Goal: Task Accomplishment & Management: Complete application form

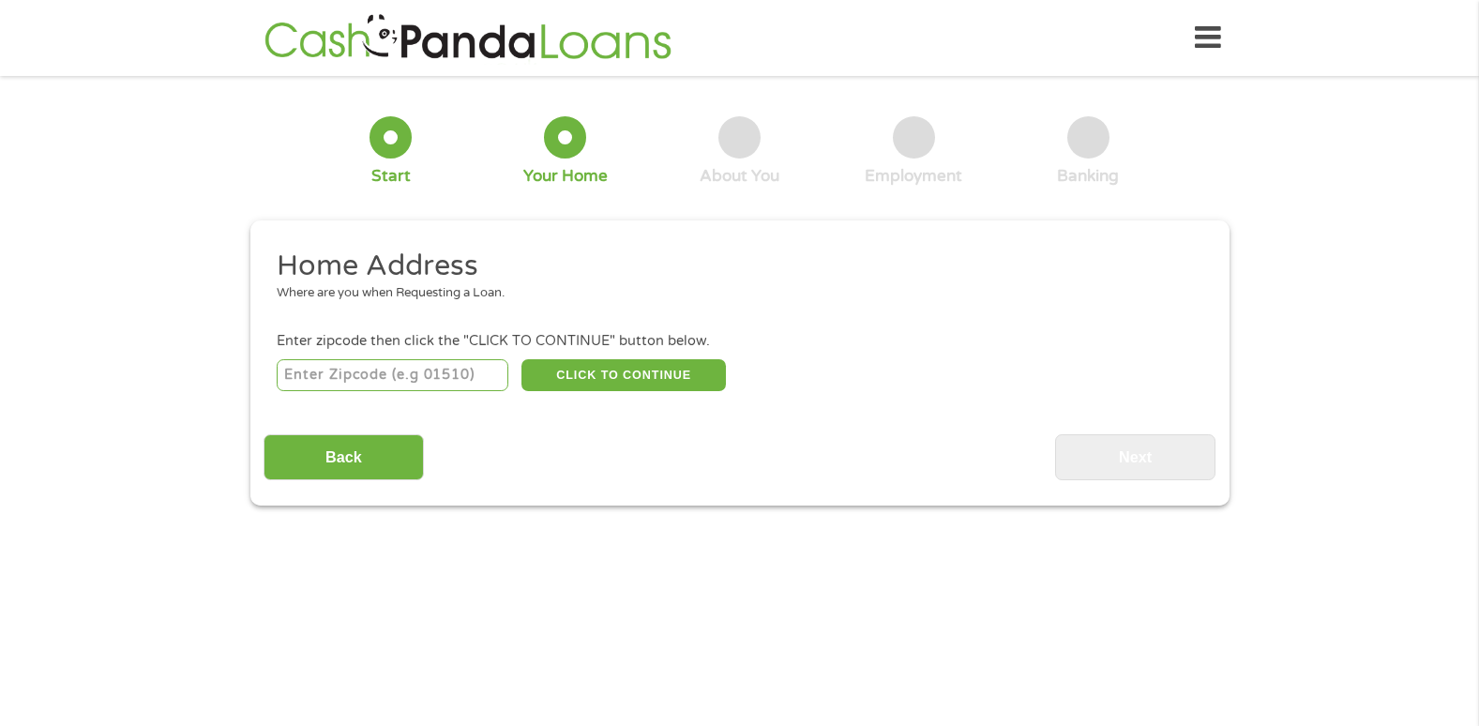
click at [414, 373] on input "number" at bounding box center [393, 375] width 232 height 32
type input "54521"
click at [702, 363] on button "CLICK TO CONTINUE" at bounding box center [623, 375] width 204 height 32
type input "54521"
type input "Eagle River"
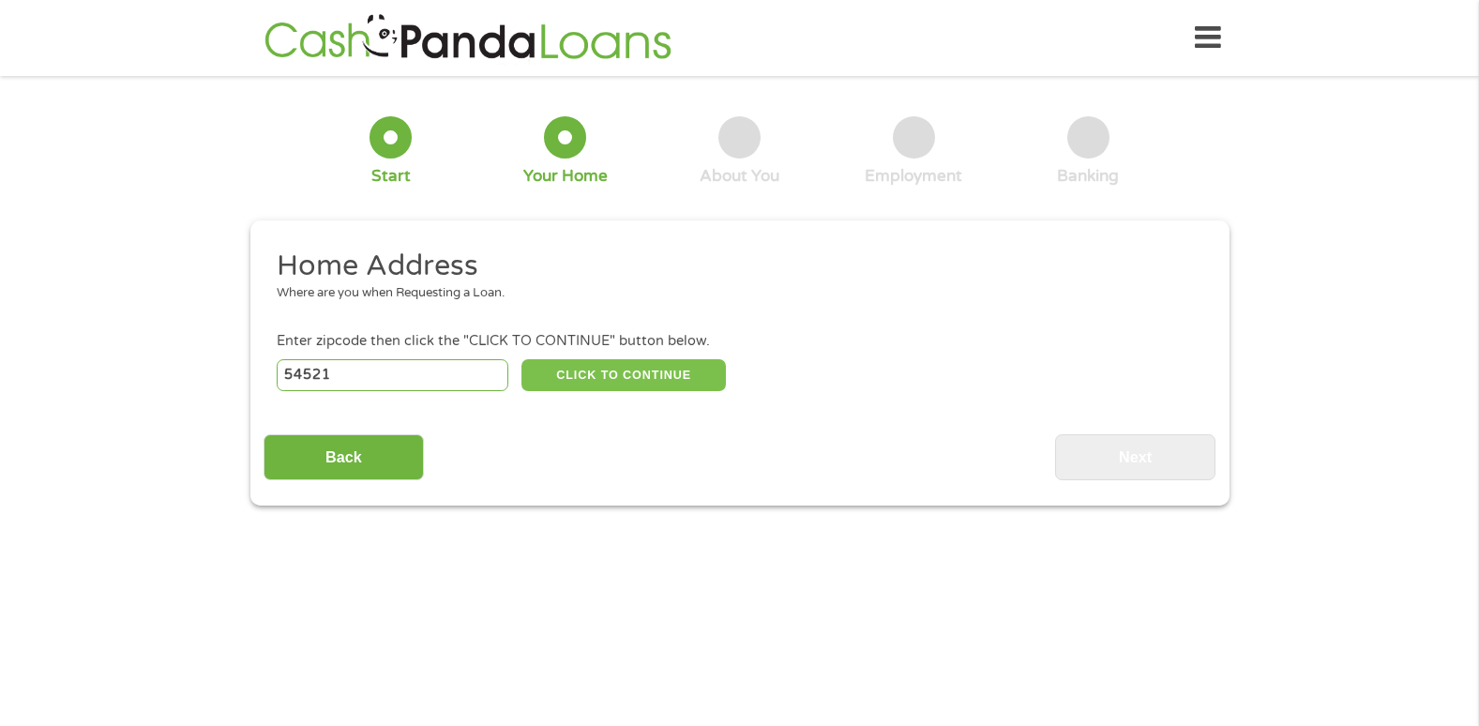
select select "[US_STATE]"
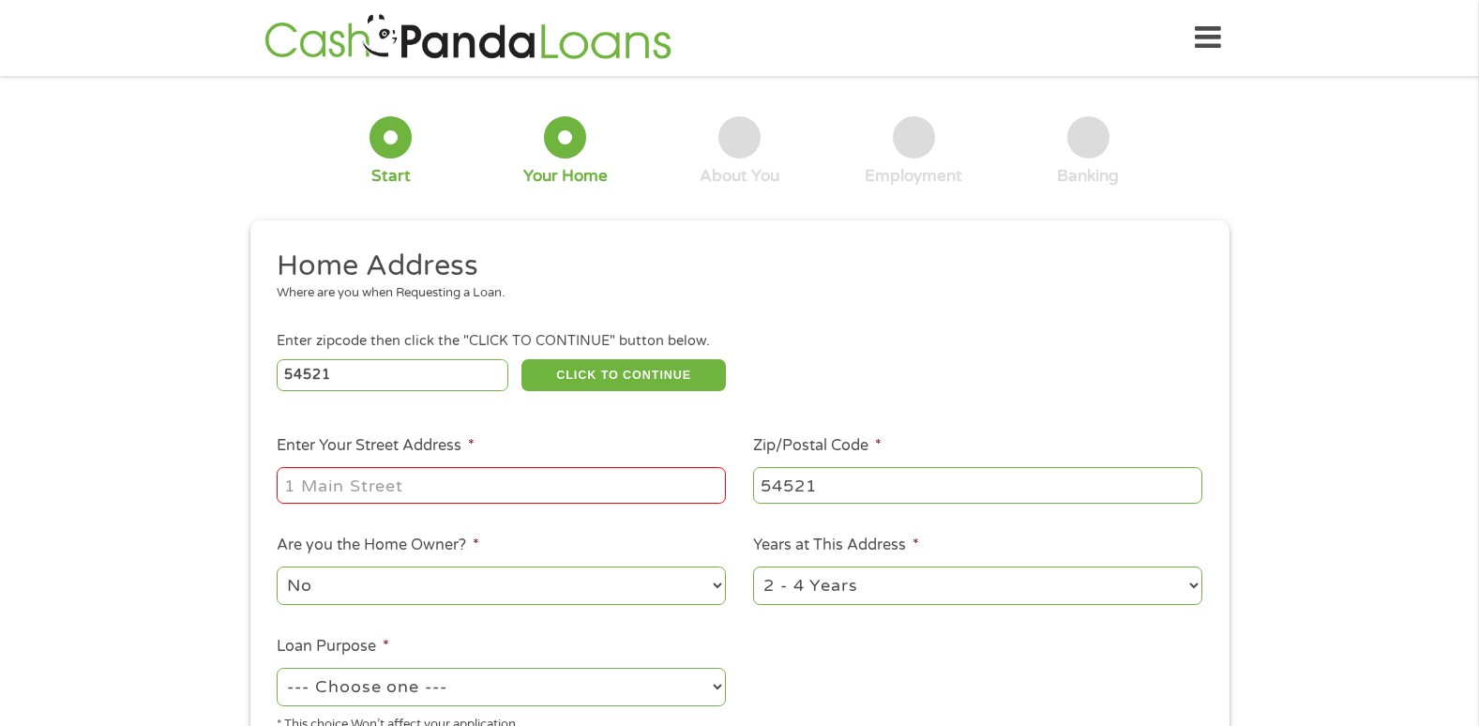
click at [497, 487] on input "Enter Your Street Address *" at bounding box center [501, 485] width 449 height 36
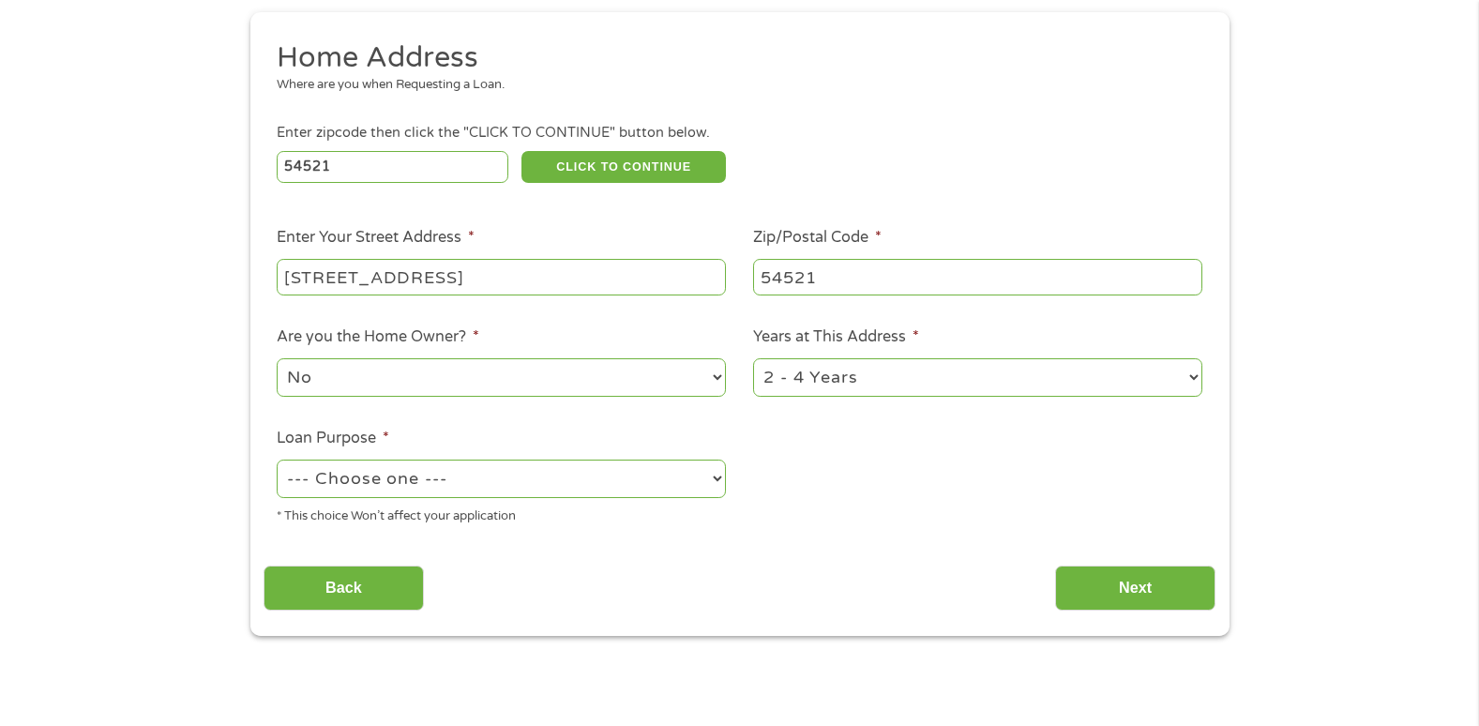
scroll to position [212, 0]
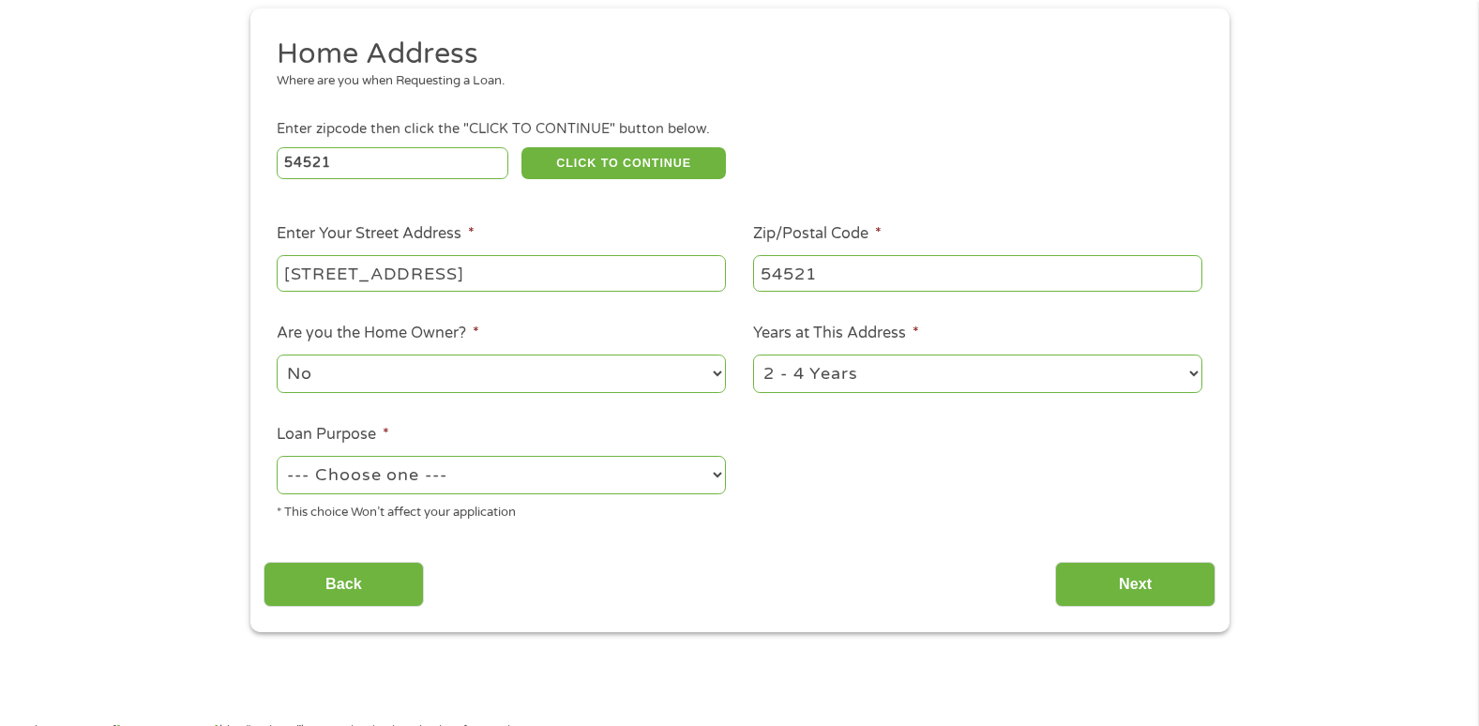
type input "[STREET_ADDRESS]"
click at [394, 377] on select "No Yes" at bounding box center [501, 373] width 449 height 38
select select "yes"
click at [277, 354] on select "No Yes" at bounding box center [501, 373] width 449 height 38
click at [913, 369] on select "1 Year or less 1 - 2 Years 2 - 4 Years Over 4 Years" at bounding box center [977, 373] width 449 height 38
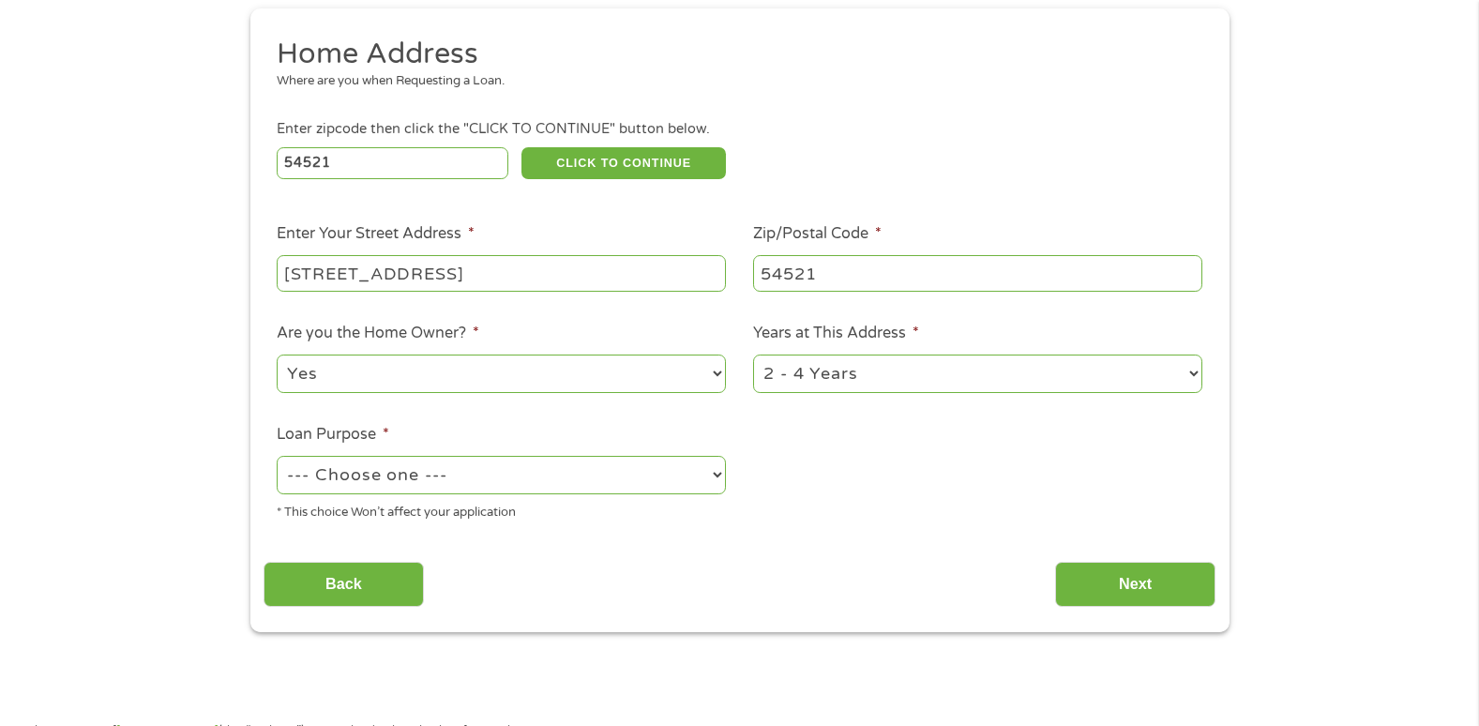
select select "60months"
click at [753, 354] on select "1 Year or less 1 - 2 Years 2 - 4 Years Over 4 Years" at bounding box center [977, 373] width 449 height 38
click at [483, 481] on select "--- Choose one --- Pay Bills Debt Consolidation Home Improvement Major Purchase…" at bounding box center [501, 475] width 449 height 38
select select "paybills"
click at [277, 456] on select "--- Choose one --- Pay Bills Debt Consolidation Home Improvement Major Purchase…" at bounding box center [501, 475] width 449 height 38
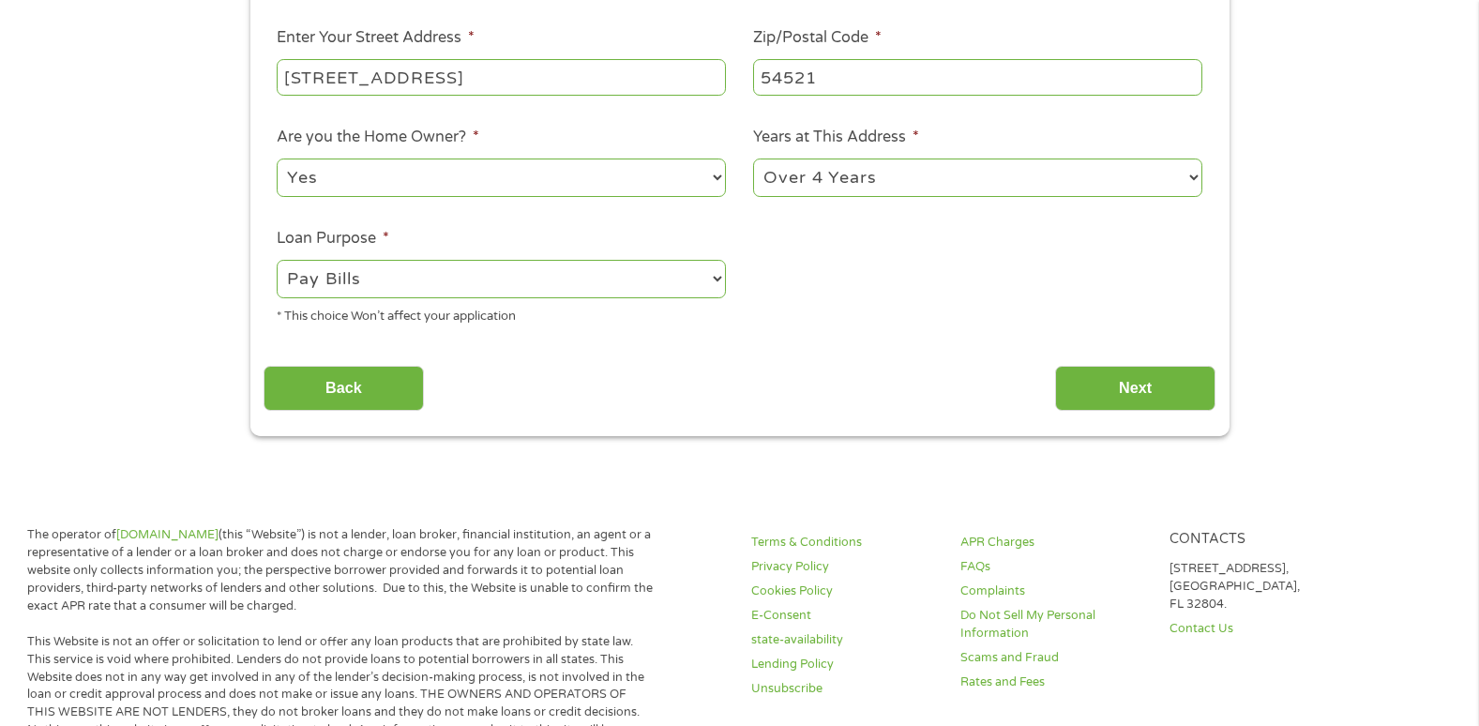
scroll to position [417, 0]
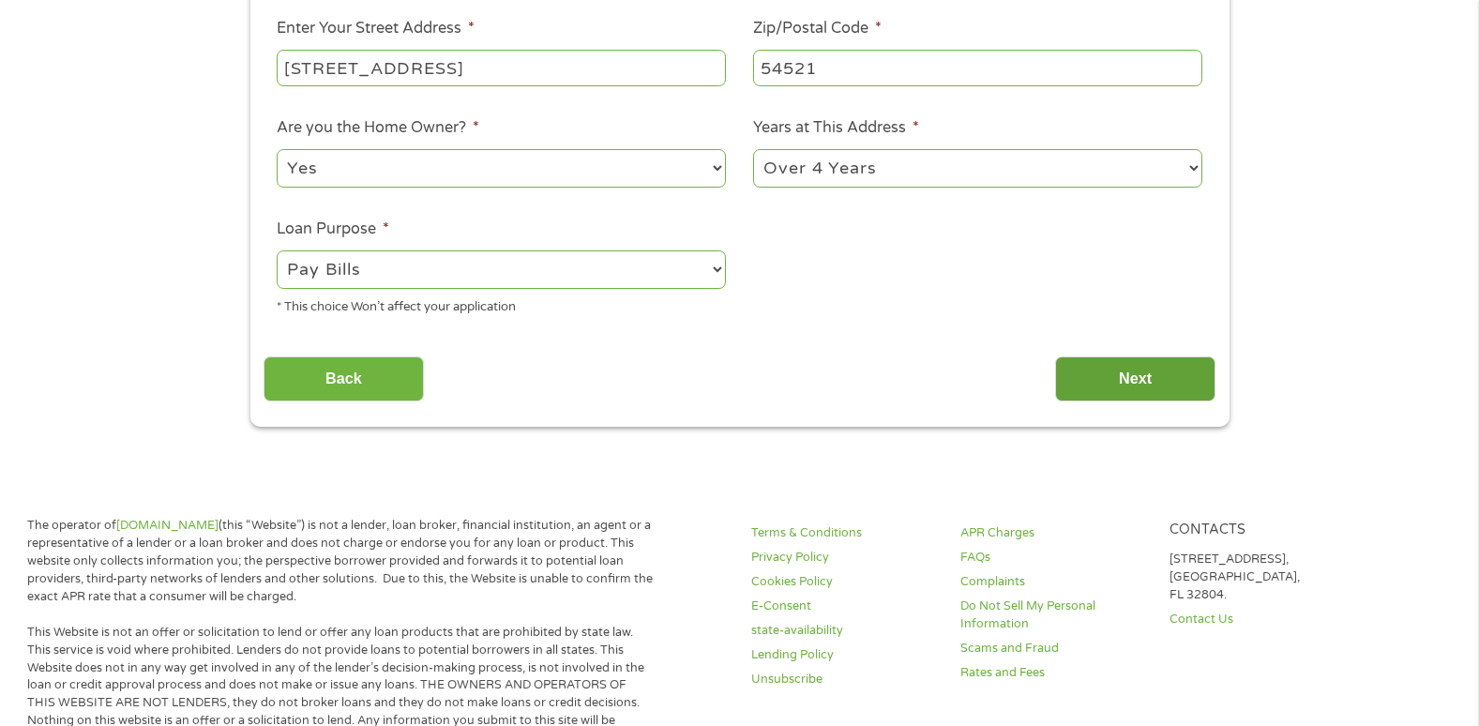
click at [1089, 371] on input "Next" at bounding box center [1135, 379] width 160 height 46
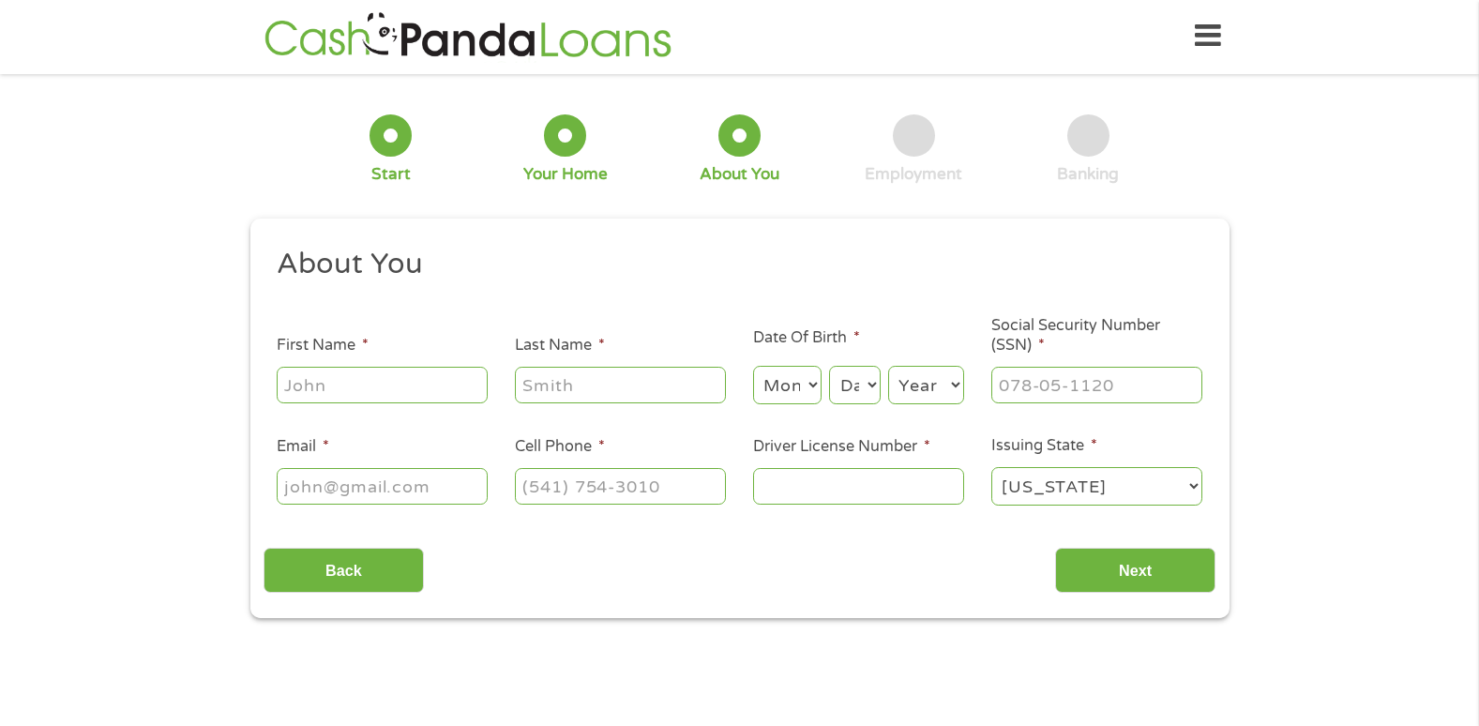
scroll to position [0, 0]
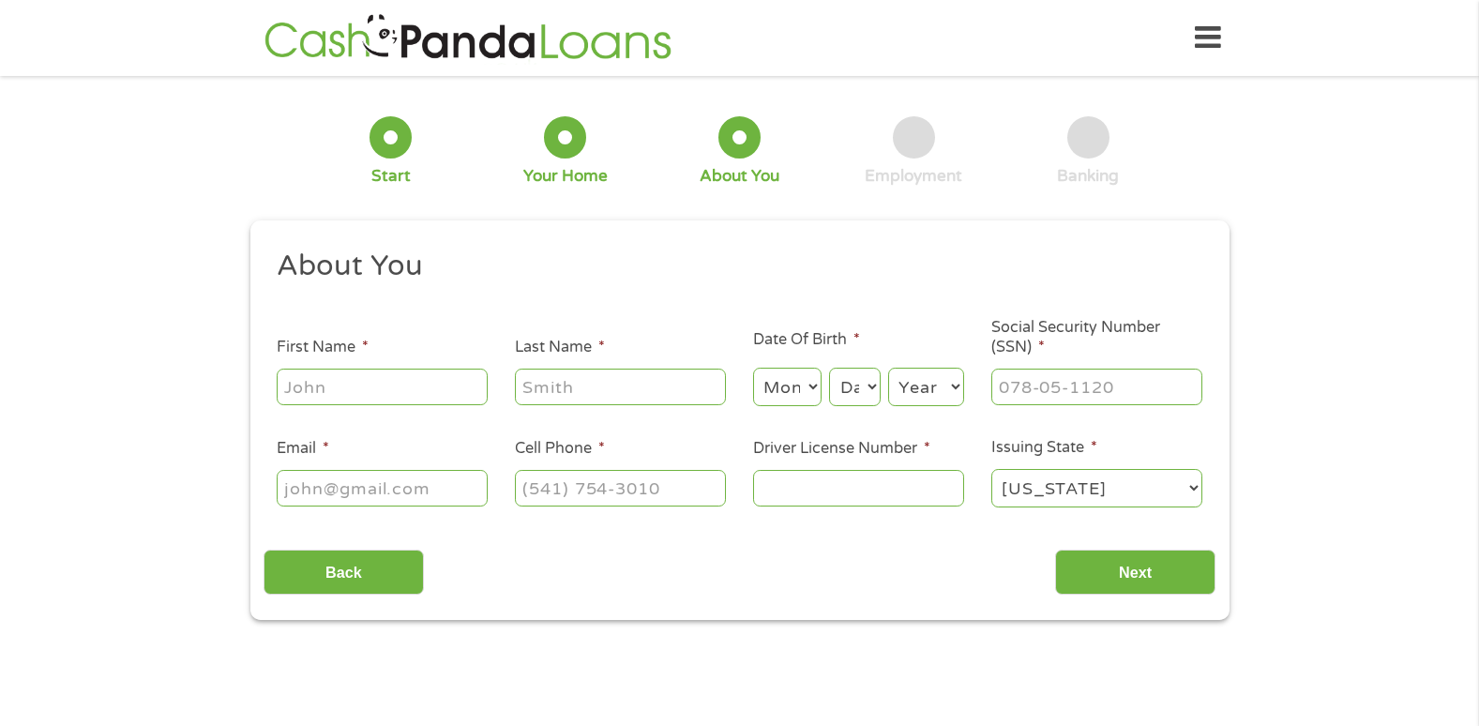
click at [332, 381] on input "First Name *" at bounding box center [382, 386] width 211 height 36
type input "[PERSON_NAME]"
click at [572, 376] on input "Last Name *" at bounding box center [620, 386] width 211 height 36
type input "[PERSON_NAME]"
click at [780, 376] on select "Month 1 2 3 4 5 6 7 8 9 10 11 12" at bounding box center [787, 387] width 68 height 38
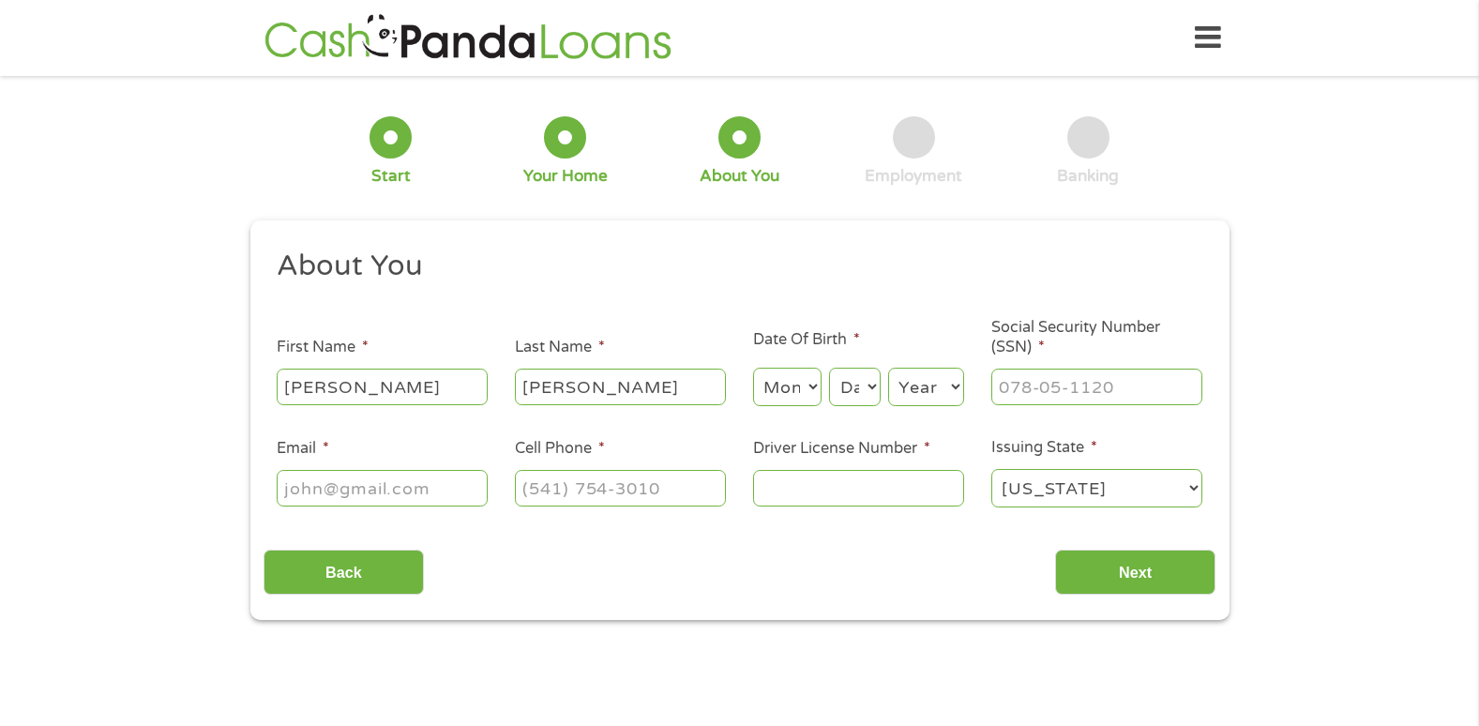
select select "2"
click at [753, 368] on select "Month 1 2 3 4 5 6 7 8 9 10 11 12" at bounding box center [787, 387] width 68 height 38
click at [857, 378] on select "Day 1 2 3 4 5 6 7 8 9 10 11 12 13 14 15 16 17 18 19 20 21 22 23 24 25 26 27 28 …" at bounding box center [854, 387] width 51 height 38
select select "28"
click at [829, 368] on select "Day 1 2 3 4 5 6 7 8 9 10 11 12 13 14 15 16 17 18 19 20 21 22 23 24 25 26 27 28 …" at bounding box center [854, 387] width 51 height 38
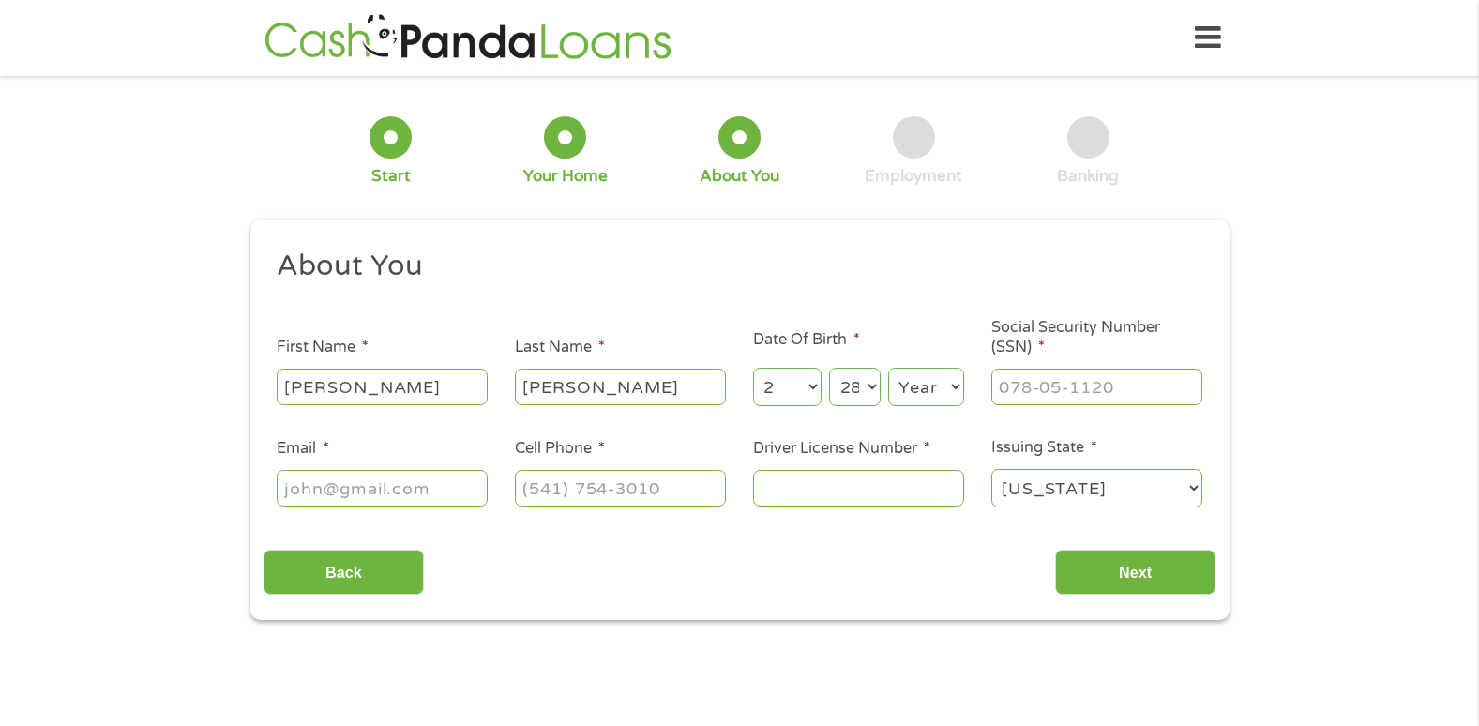
click at [931, 378] on select "Year [DATE] 2006 2005 2004 2003 2002 2001 2000 1999 1998 1997 1996 1995 1994 19…" at bounding box center [926, 387] width 76 height 38
select select "1954"
click at [888, 368] on select "Year [DATE] 2006 2005 2004 2003 2002 2001 2000 1999 1998 1997 1996 1995 1994 19…" at bounding box center [926, 387] width 76 height 38
click at [1079, 374] on input "___-__-____" at bounding box center [1096, 386] width 211 height 36
type input "389-54-7920"
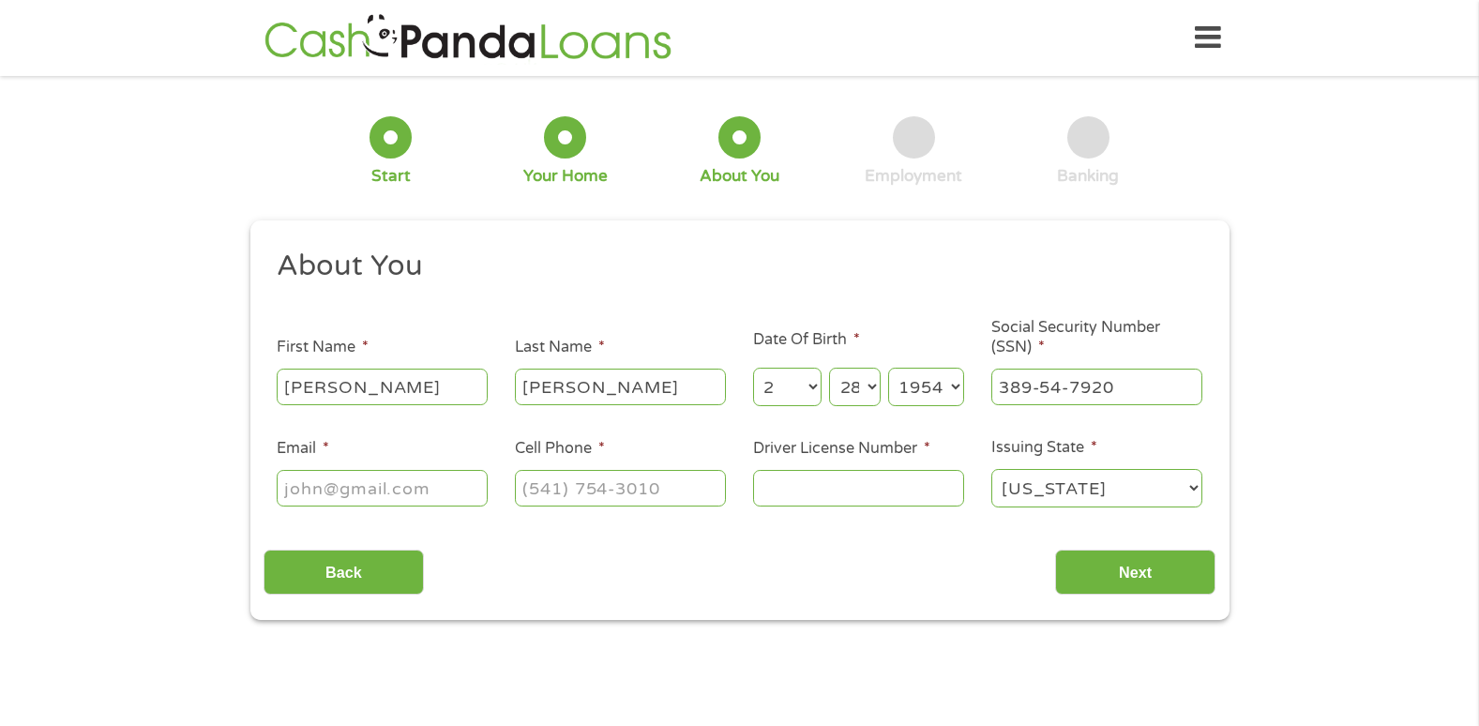
click at [320, 500] on input "Email *" at bounding box center [382, 488] width 211 height 36
type input "[EMAIL_ADDRESS][DOMAIN_NAME]"
click at [574, 476] on input "(___) ___-____" at bounding box center [620, 488] width 211 height 36
type input "[PHONE_NUMBER]"
click at [832, 489] on input "Driver License Number *" at bounding box center [858, 488] width 211 height 36
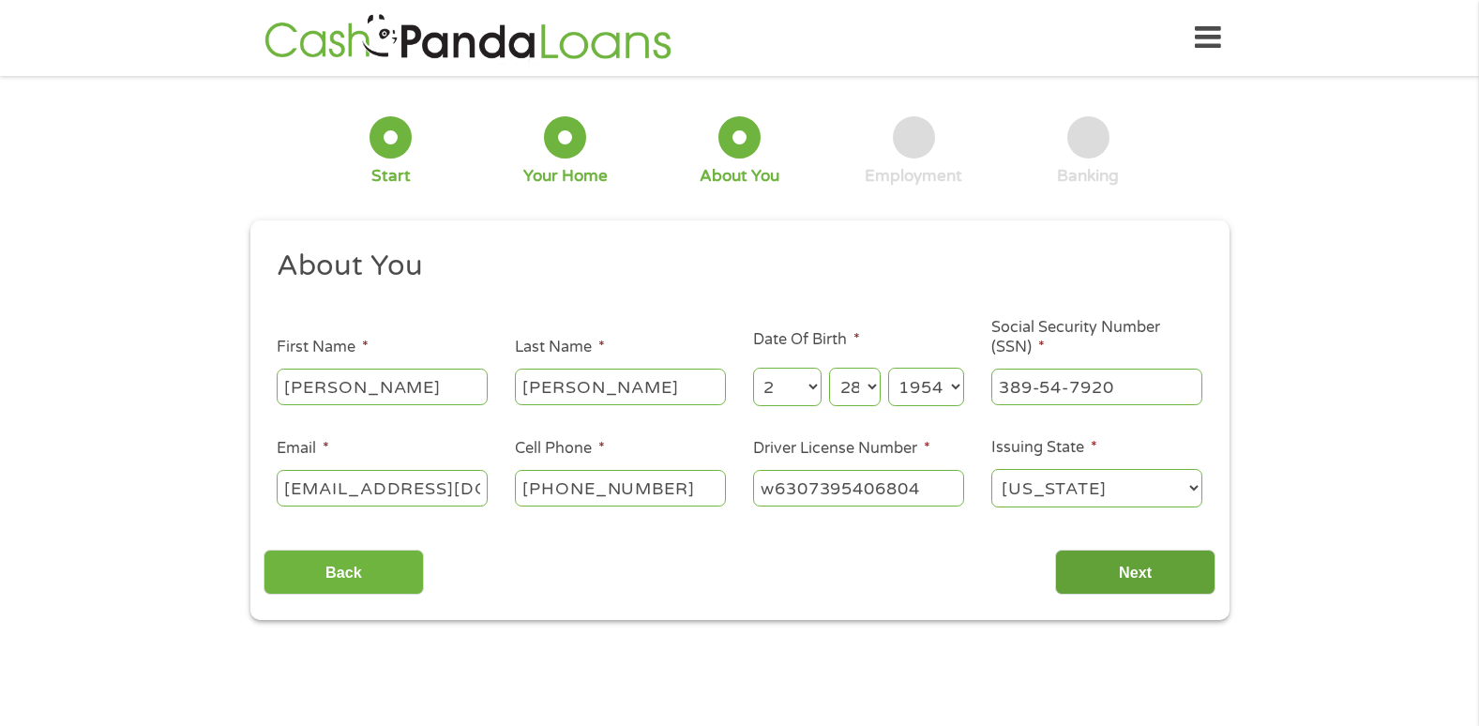
type input "w6307395406804"
click at [1140, 565] on input "Next" at bounding box center [1135, 572] width 160 height 46
click at [1139, 577] on input "Next" at bounding box center [1135, 572] width 160 height 46
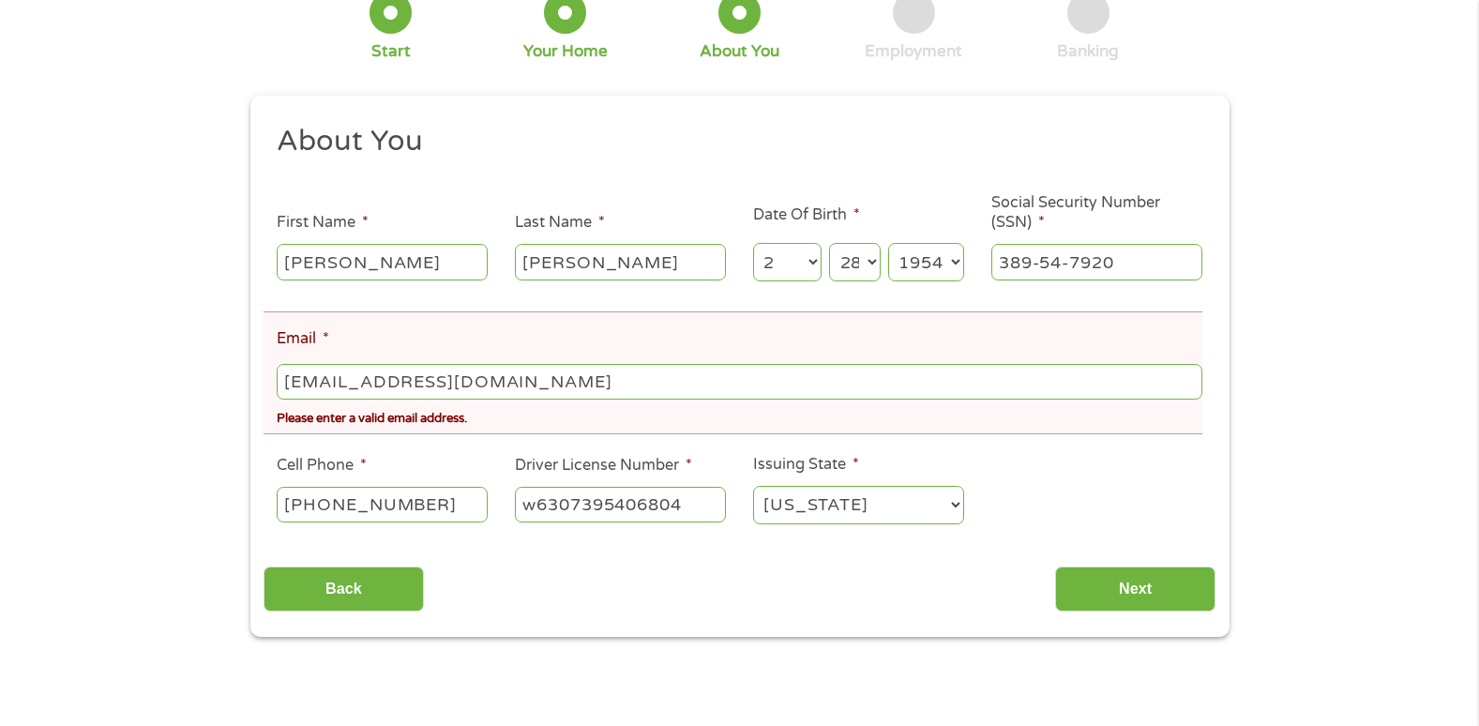
scroll to position [204, 0]
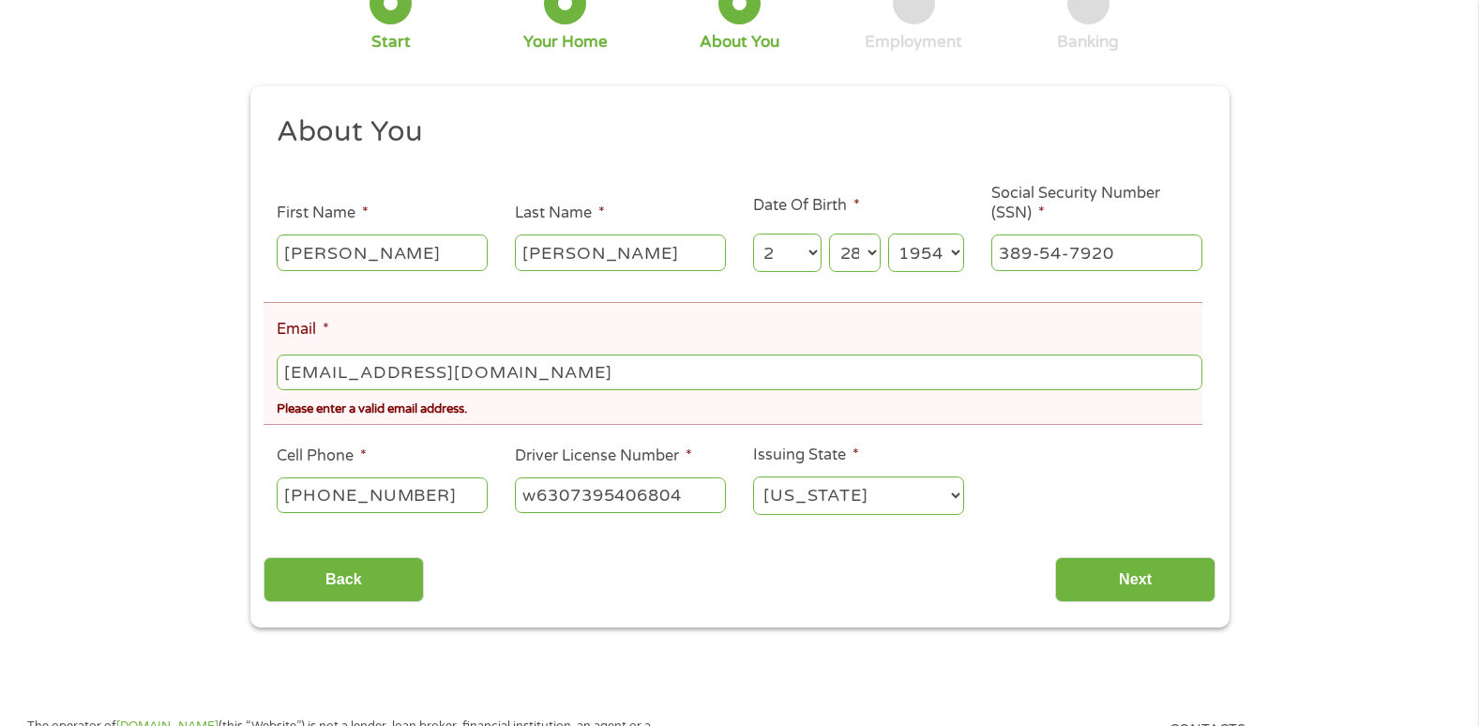
drag, startPoint x: 542, startPoint y: 371, endPoint x: 533, endPoint y: 355, distance: 18.0
click at [543, 370] on input "[EMAIL_ADDRESS][DOMAIN_NAME]" at bounding box center [739, 372] width 924 height 36
type input "r"
type input "[EMAIL_ADDRESS][DOMAIN_NAME]"
click at [1183, 596] on input "Next" at bounding box center [1135, 580] width 160 height 46
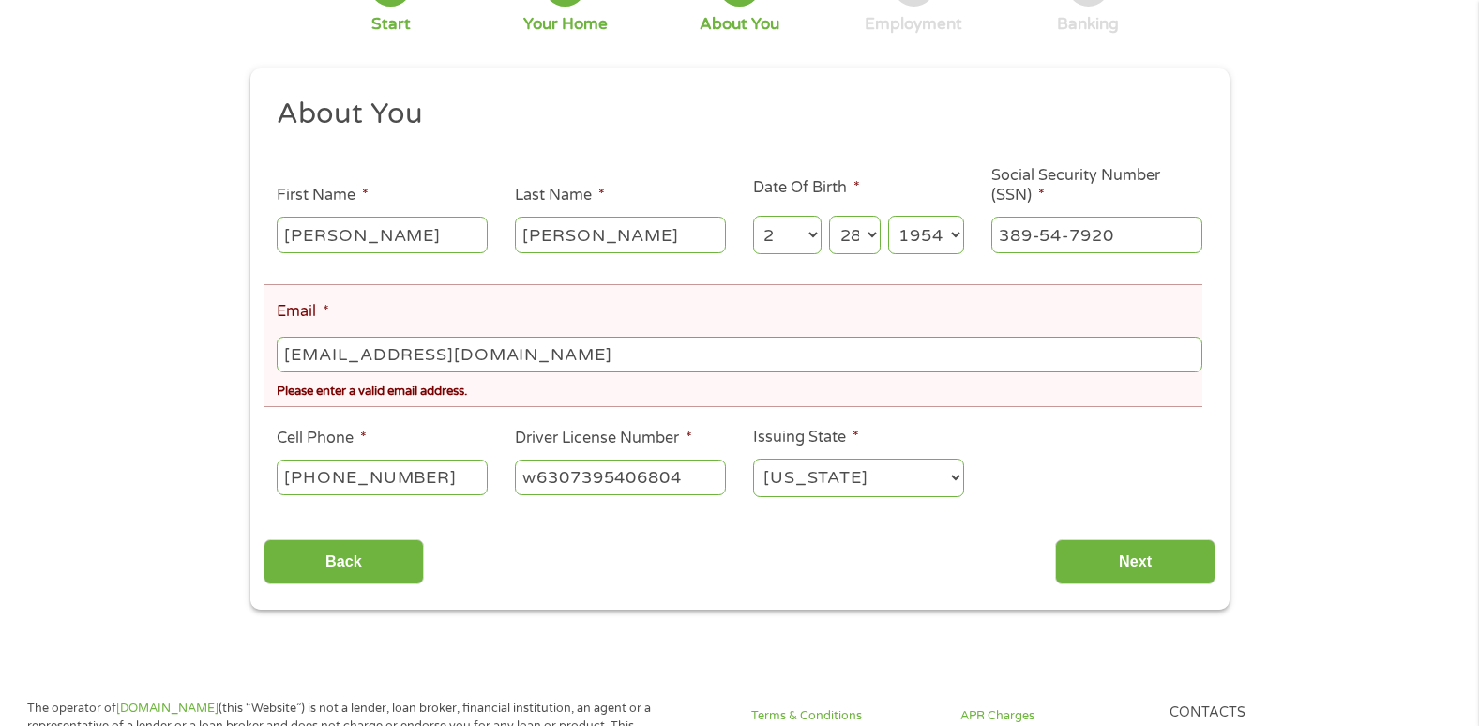
scroll to position [219, 0]
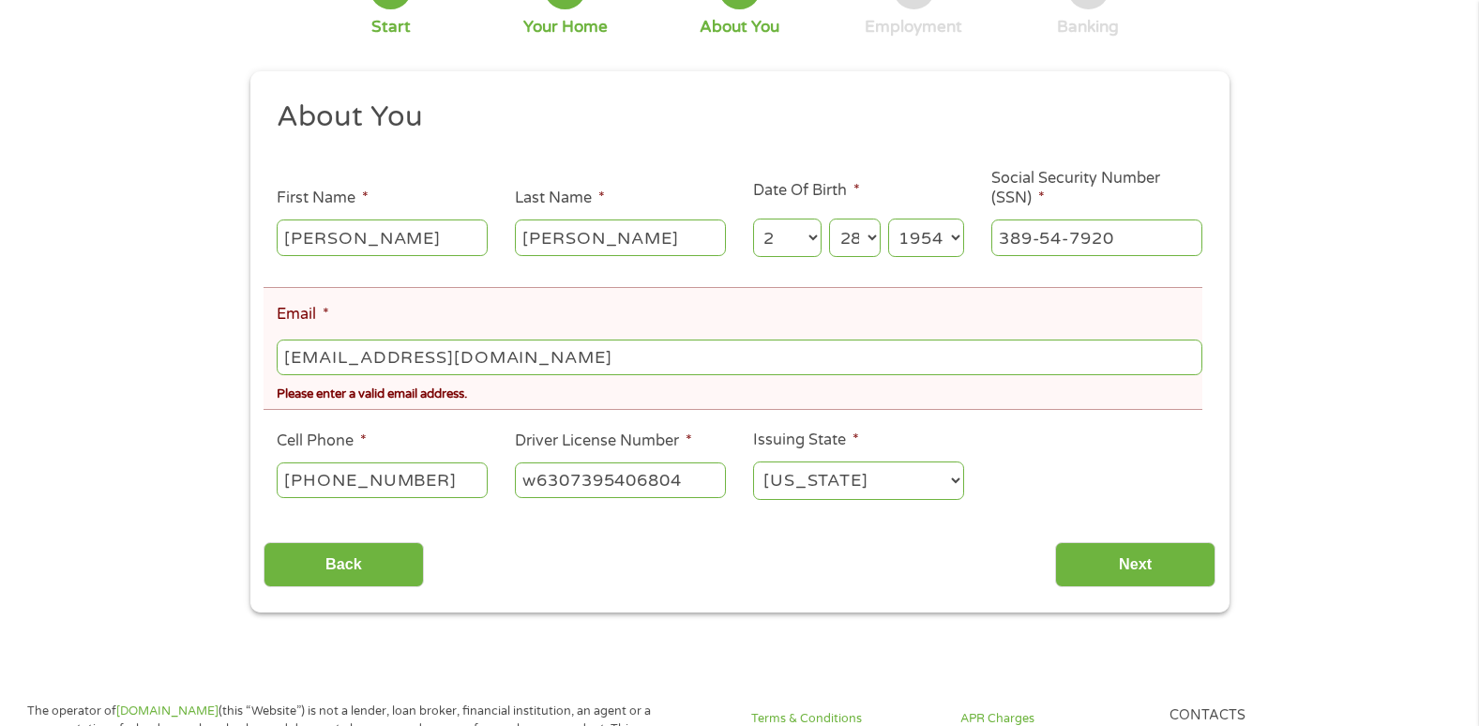
click at [516, 352] on input "[EMAIL_ADDRESS][DOMAIN_NAME]" at bounding box center [739, 357] width 924 height 36
type input "r"
type input "[EMAIL_ADDRESS][DOMAIN_NAME]"
click at [1162, 556] on input "Next" at bounding box center [1135, 565] width 160 height 46
